Goal: Navigation & Orientation: Find specific page/section

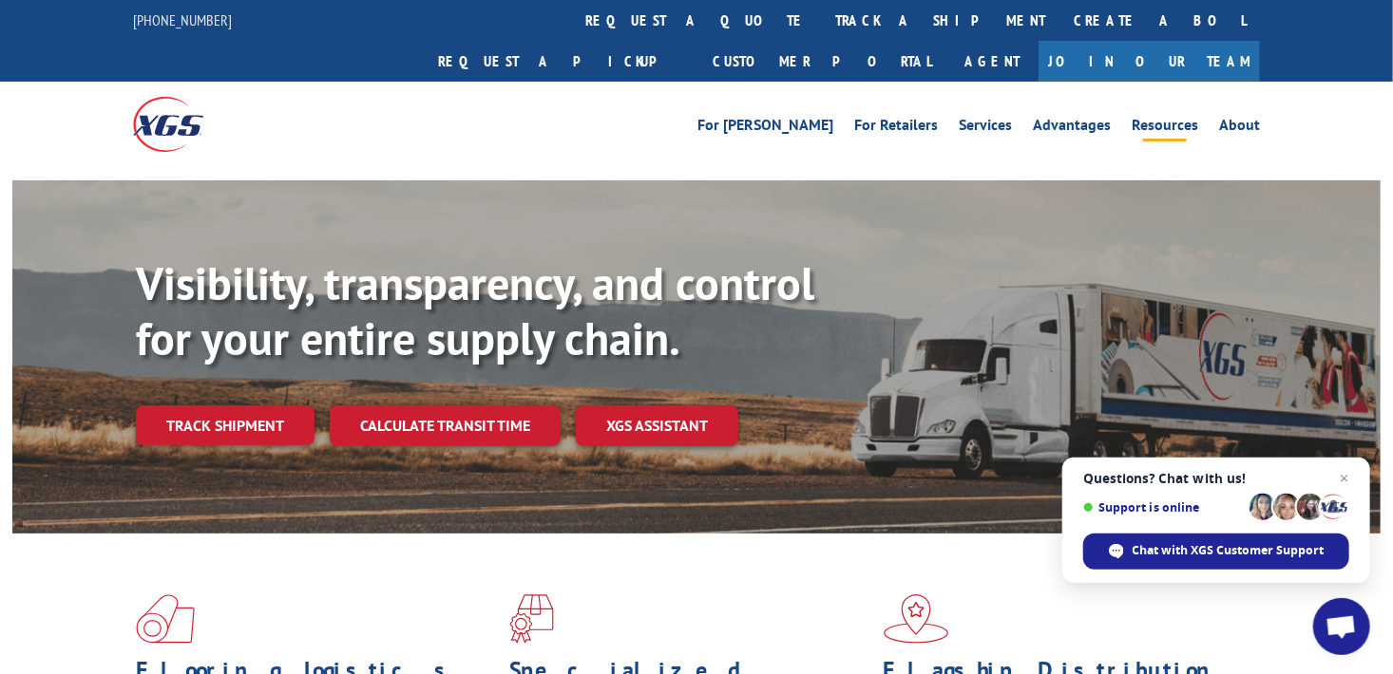
click at [1171, 118] on link "Resources" at bounding box center [1164, 128] width 66 height 21
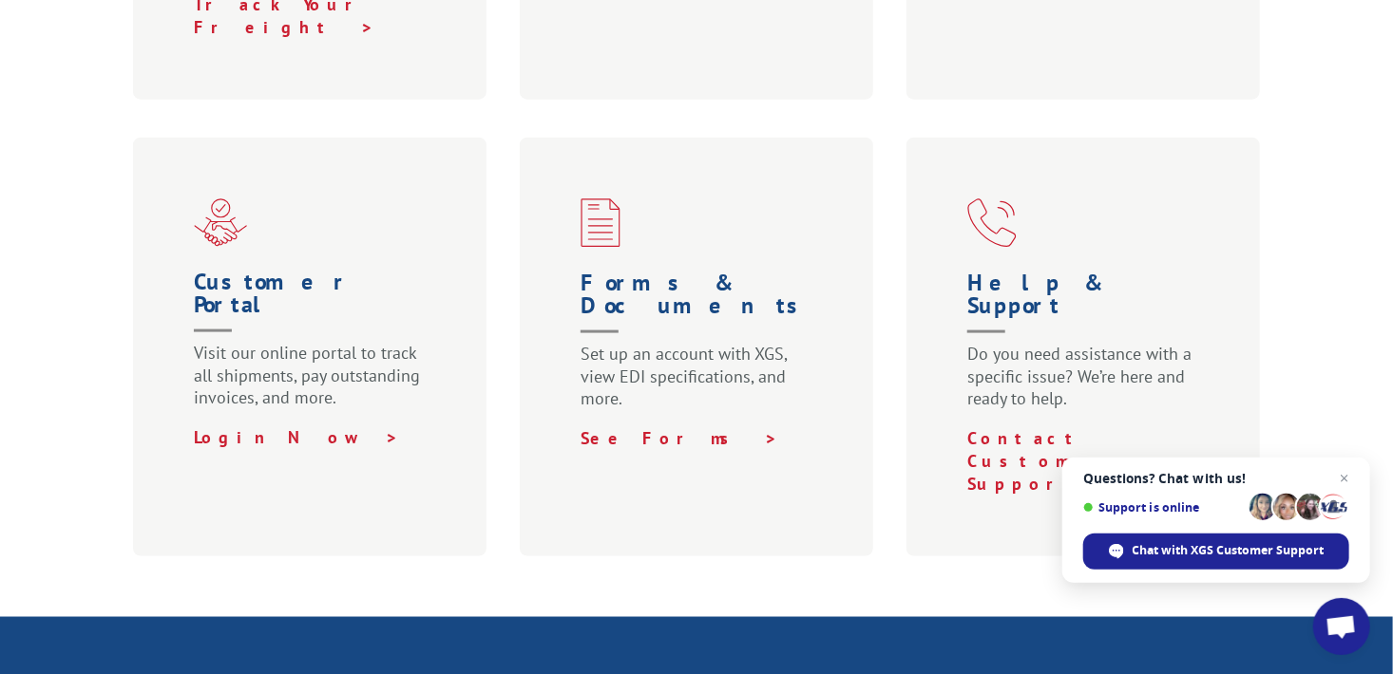
scroll to position [1264, 0]
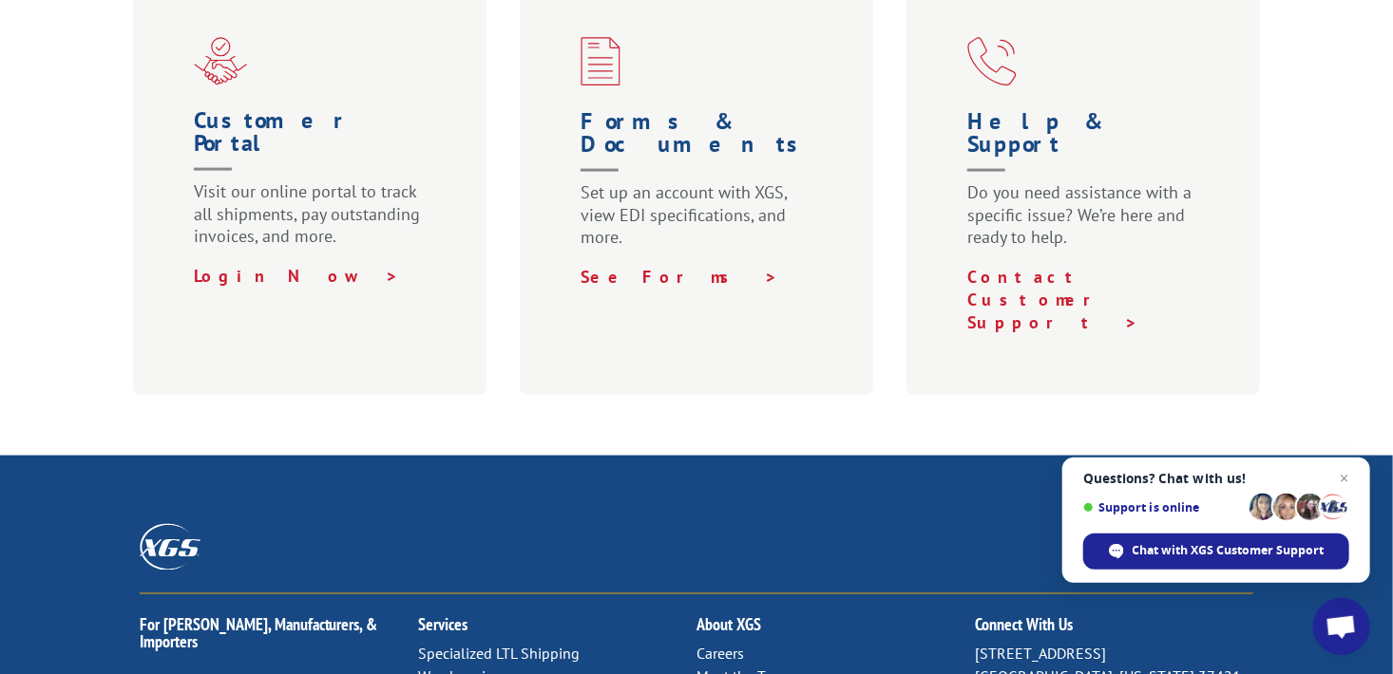
click at [715, 645] on link "Careers" at bounding box center [719, 654] width 47 height 19
